Goal: Task Accomplishment & Management: Manage account settings

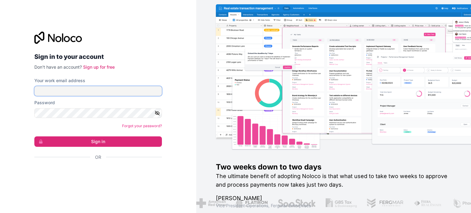
type input "[PERSON_NAME][EMAIL_ADDRESS][DOMAIN_NAME]"
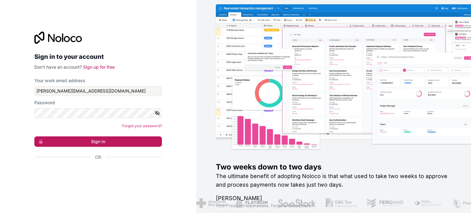
click at [71, 138] on button "Sign in" at bounding box center [98, 142] width 128 height 10
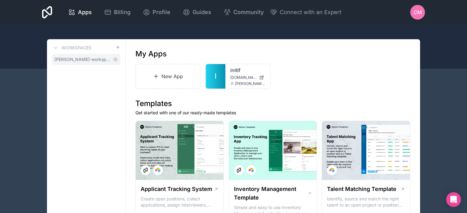
click at [79, 60] on span "[PERSON_NAME]-workspace" at bounding box center [82, 59] width 56 height 6
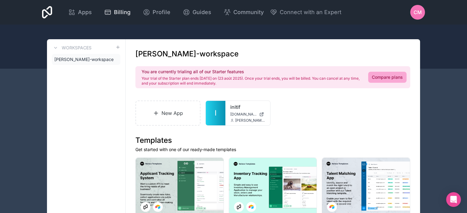
click at [120, 15] on span "Billing" at bounding box center [122, 12] width 17 height 9
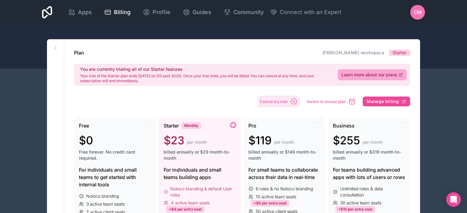
click at [292, 100] on icon "button" at bounding box center [293, 101] width 7 height 7
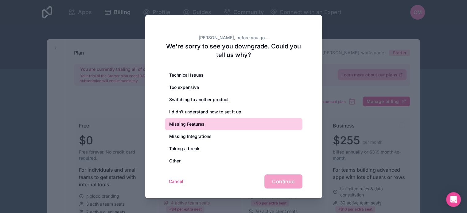
click at [204, 126] on div "Missing Features" at bounding box center [233, 124] width 137 height 12
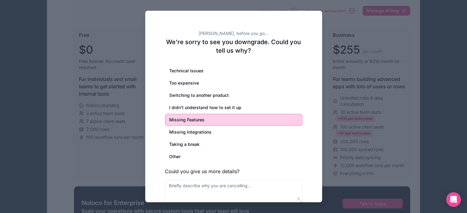
scroll to position [92, 0]
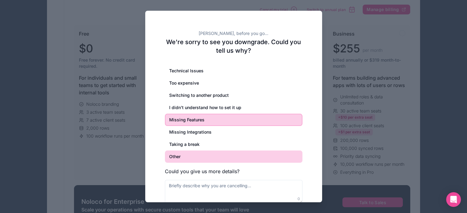
click at [199, 156] on div "Other" at bounding box center [233, 157] width 137 height 12
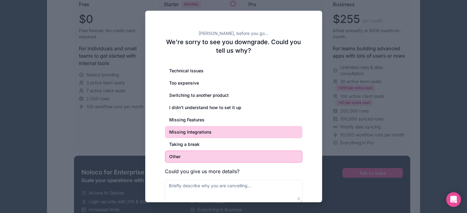
scroll to position [123, 0]
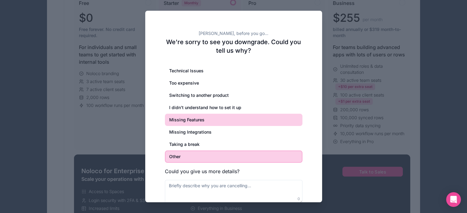
click at [202, 119] on div "Missing Features" at bounding box center [233, 120] width 137 height 12
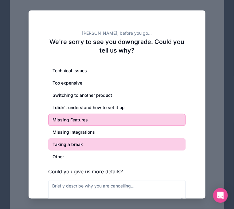
scroll to position [153, 0]
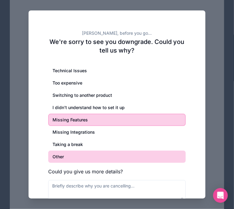
click at [72, 154] on div "Other" at bounding box center [116, 156] width 137 height 12
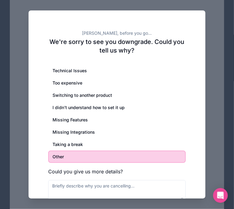
scroll to position [32, 0]
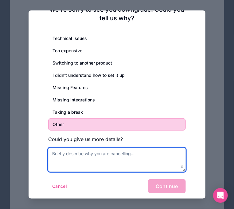
click at [106, 158] on textarea at bounding box center [116, 160] width 137 height 24
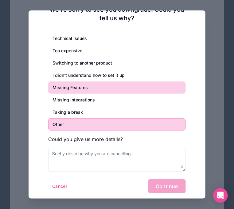
click at [88, 88] on div "Missing Features" at bounding box center [116, 87] width 137 height 12
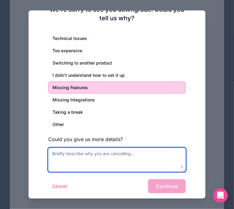
click at [106, 162] on textarea at bounding box center [116, 160] width 137 height 24
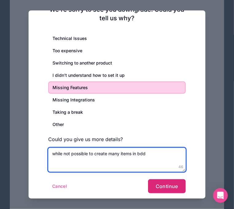
type textarea "while not possible to create many items in bdd"
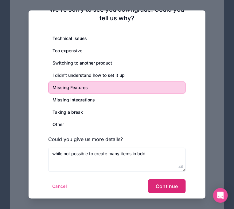
click at [170, 186] on span "Continue" at bounding box center [167, 186] width 22 height 6
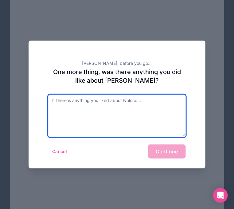
click at [101, 116] on textarea at bounding box center [116, 116] width 137 height 42
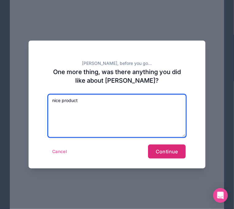
type textarea "nice product"
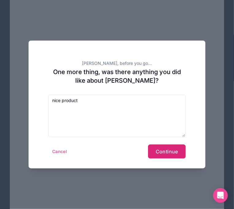
click at [167, 154] on span "Continue" at bounding box center [167, 151] width 22 height 6
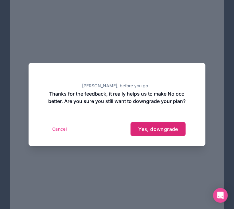
click at [161, 132] on span "Yes, downgrade" at bounding box center [158, 129] width 40 height 6
